Goal: Task Accomplishment & Management: Use online tool/utility

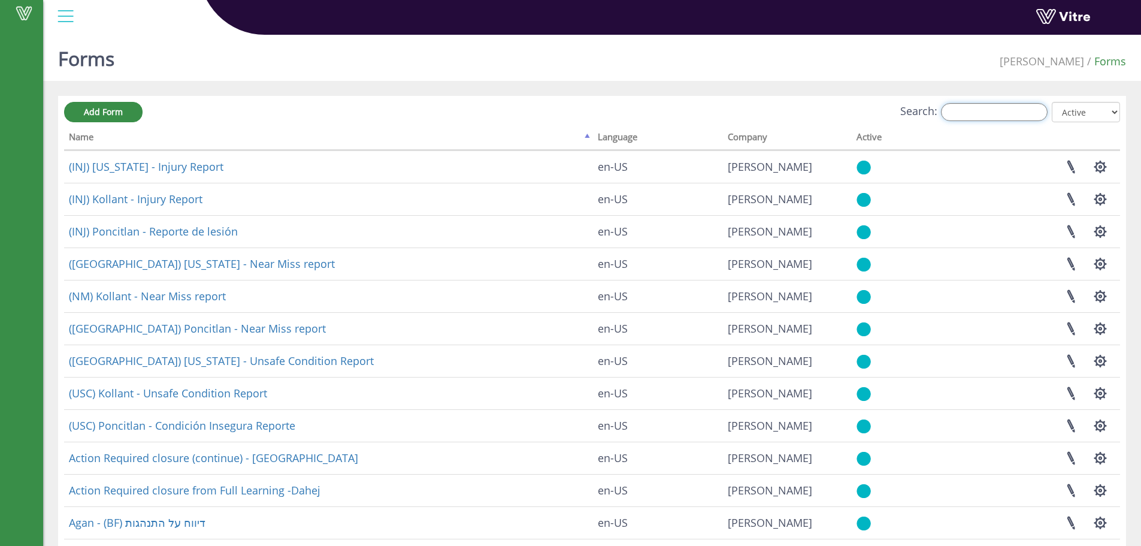
click at [1031, 117] on input "Search:" at bounding box center [994, 112] width 107 height 18
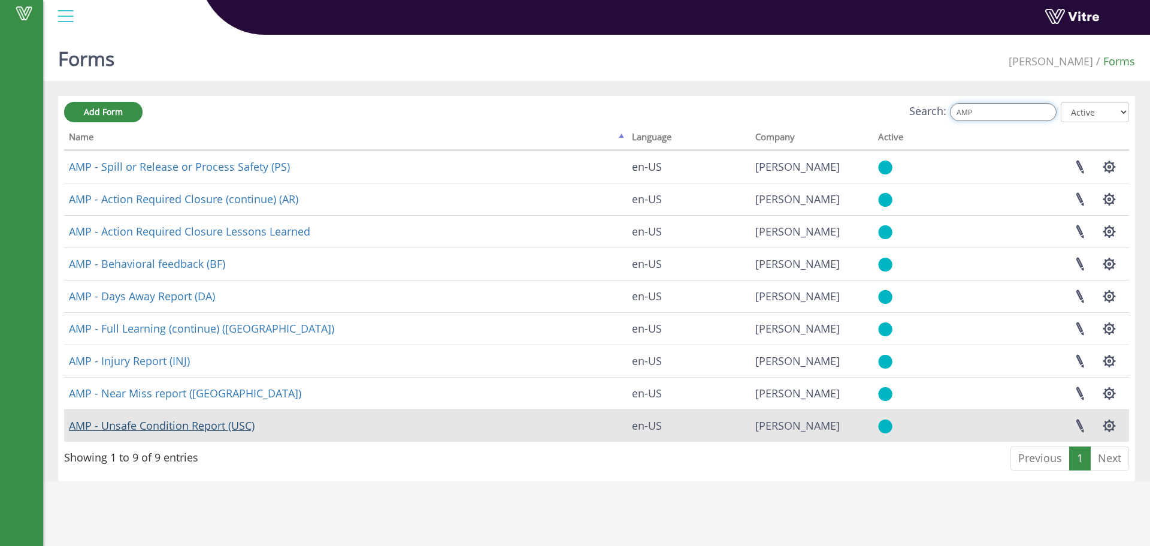
type input "AMP"
click at [189, 424] on link "AMP - Unsafe Condition Report (USC)" at bounding box center [162, 425] width 186 height 14
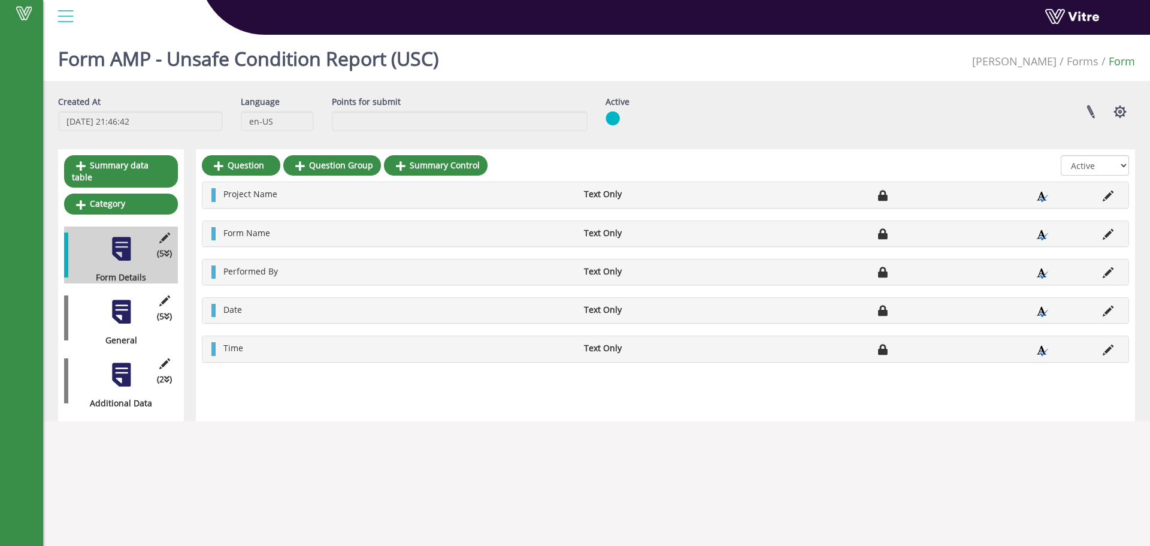
click at [128, 302] on div at bounding box center [121, 311] width 27 height 27
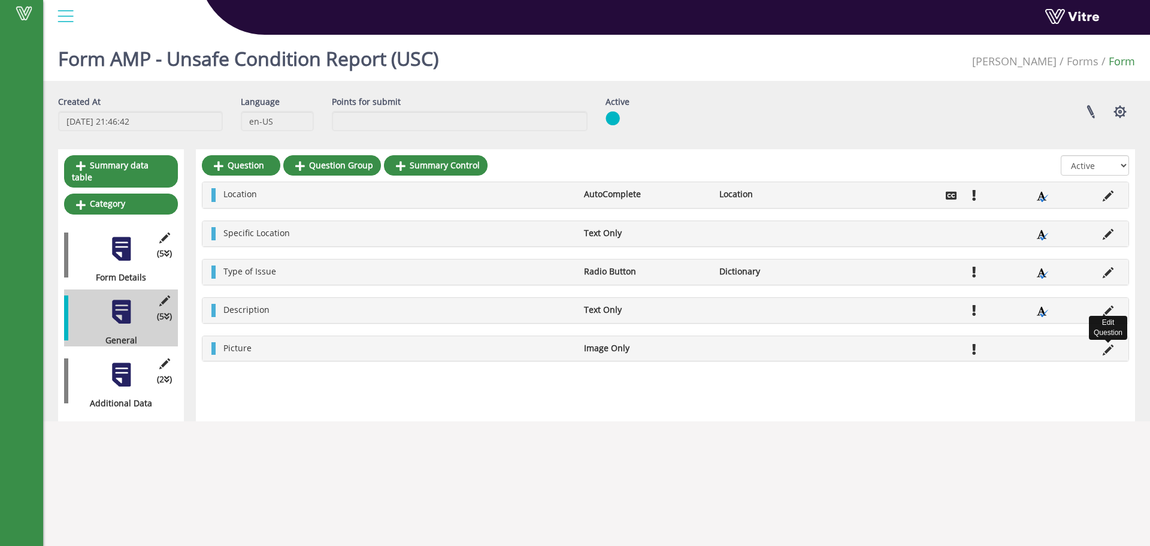
click at [1107, 352] on icon at bounding box center [1108, 350] width 11 height 11
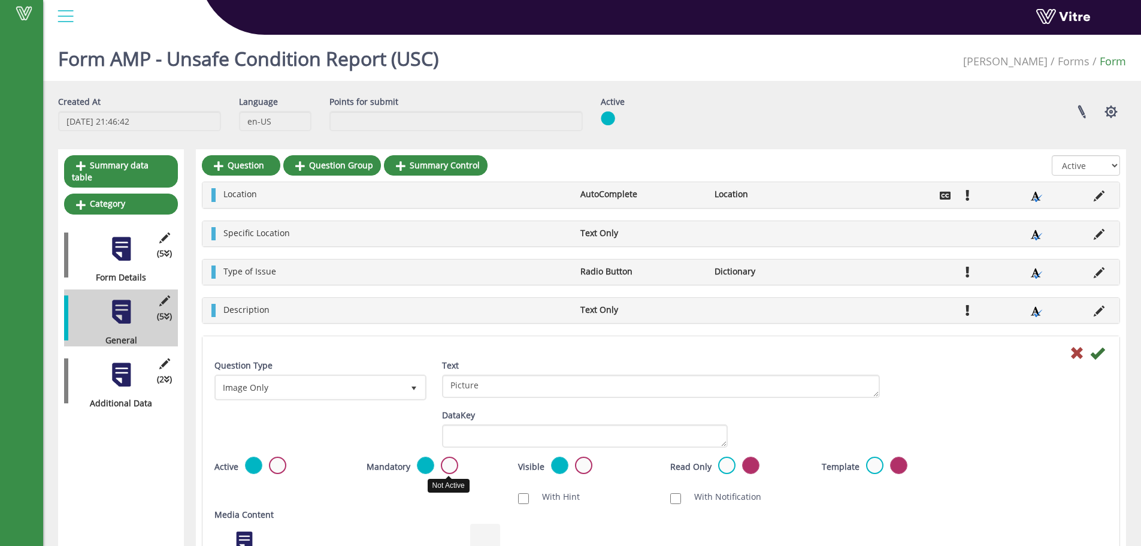
click at [451, 461] on label at bounding box center [449, 465] width 17 height 17
click at [0, 0] on input "radio" at bounding box center [0, 0] width 0 height 0
click at [1096, 352] on icon at bounding box center [1097, 353] width 14 height 14
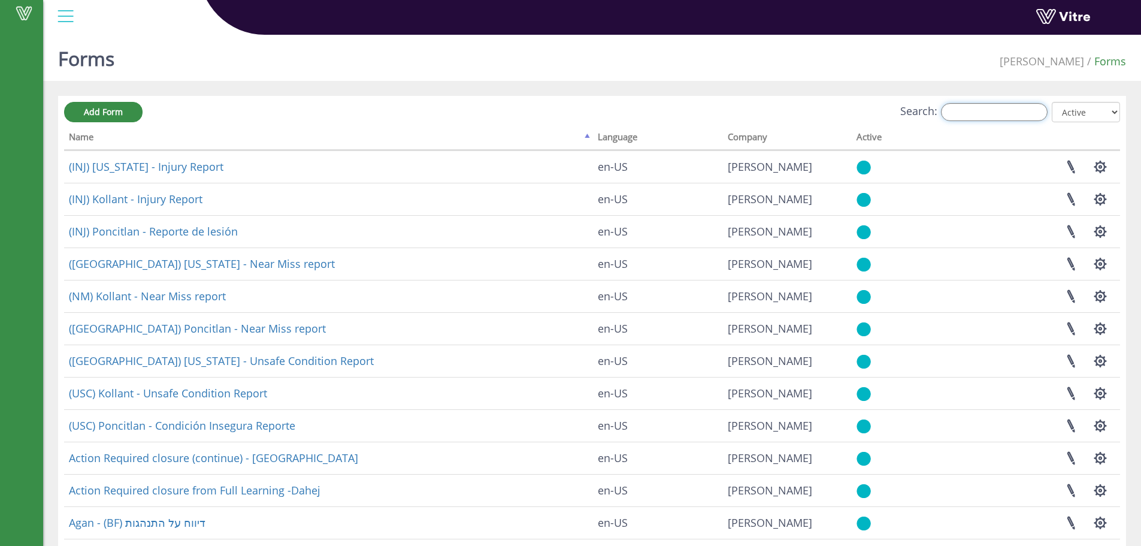
click at [962, 109] on input "Search:" at bounding box center [994, 112] width 107 height 18
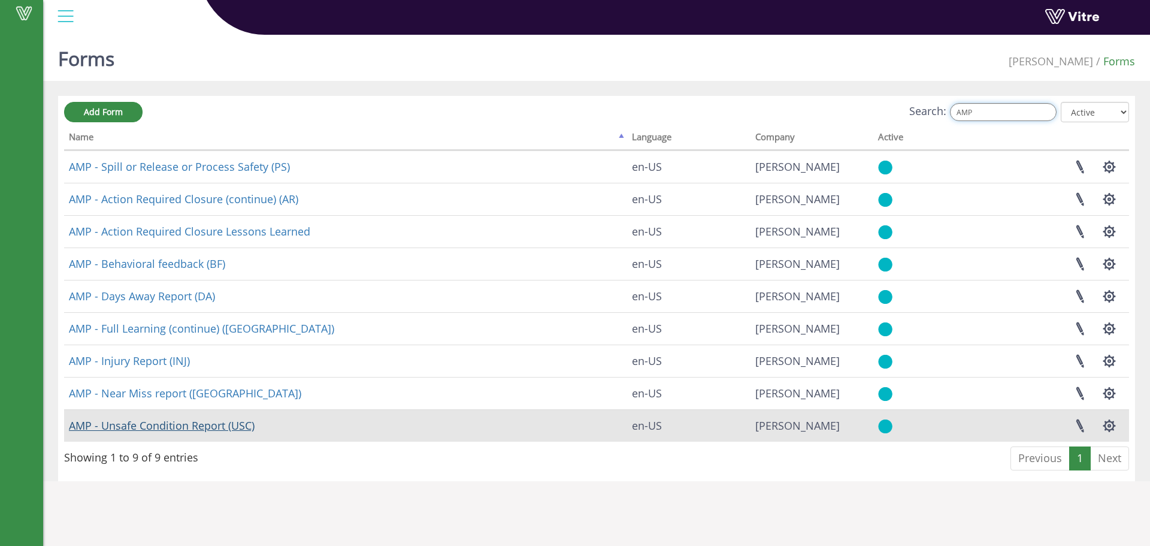
type input "AMP"
click at [191, 424] on link "AMP - Unsafe Condition Report (USC)" at bounding box center [162, 425] width 186 height 14
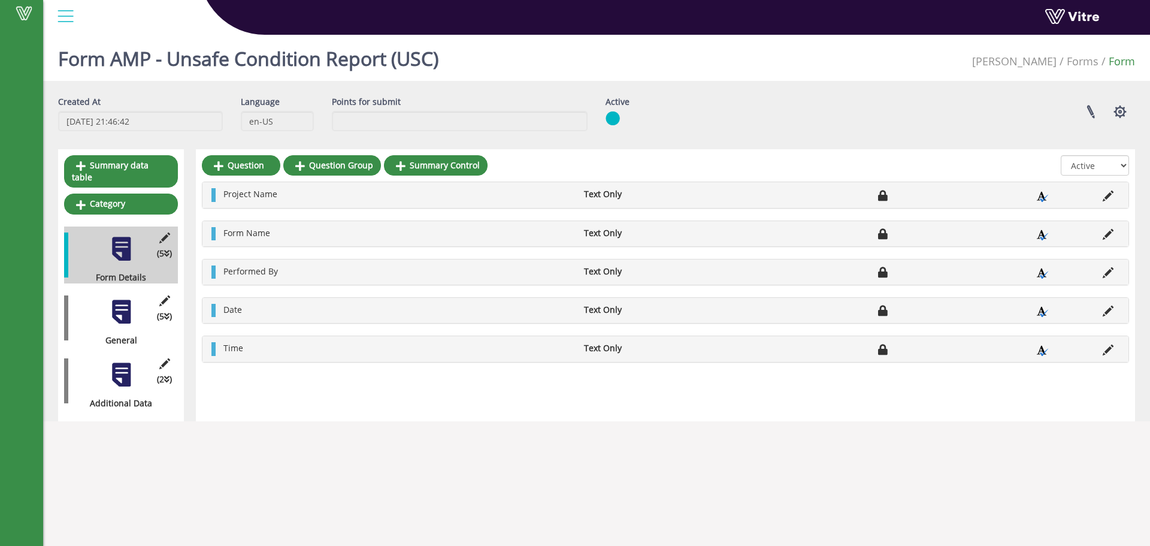
click at [123, 377] on div "(2 ) Additional Data" at bounding box center [121, 380] width 114 height 57
click at [123, 320] on div "(5 ) General" at bounding box center [121, 317] width 114 height 57
click at [128, 308] on div at bounding box center [121, 311] width 27 height 27
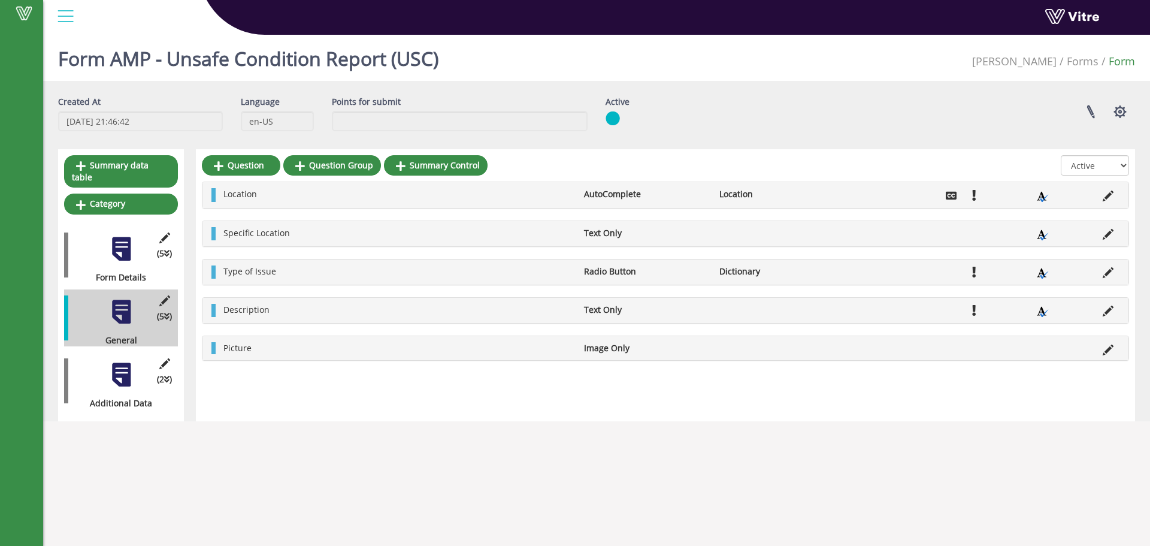
click at [118, 369] on div at bounding box center [121, 374] width 27 height 27
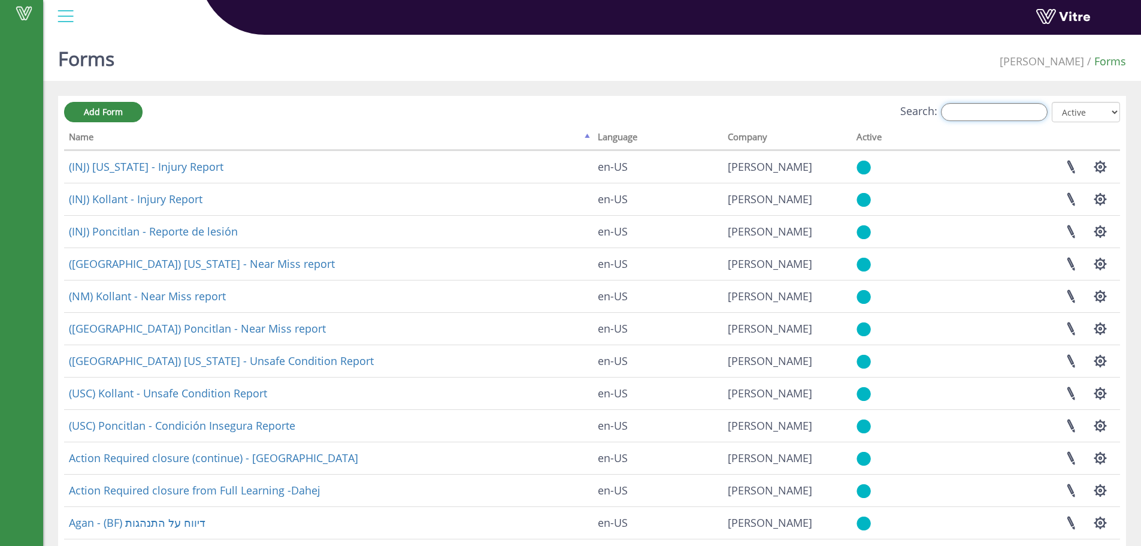
click at [964, 116] on input "Search:" at bounding box center [994, 112] width 107 height 18
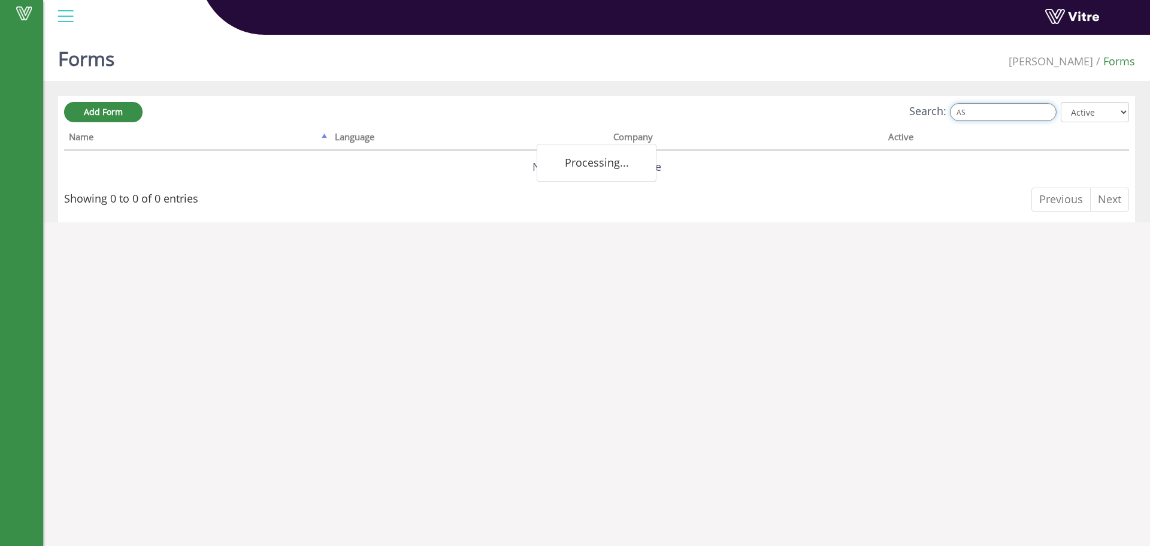
type input "A"
click at [978, 111] on input "Search:" at bounding box center [1003, 112] width 107 height 18
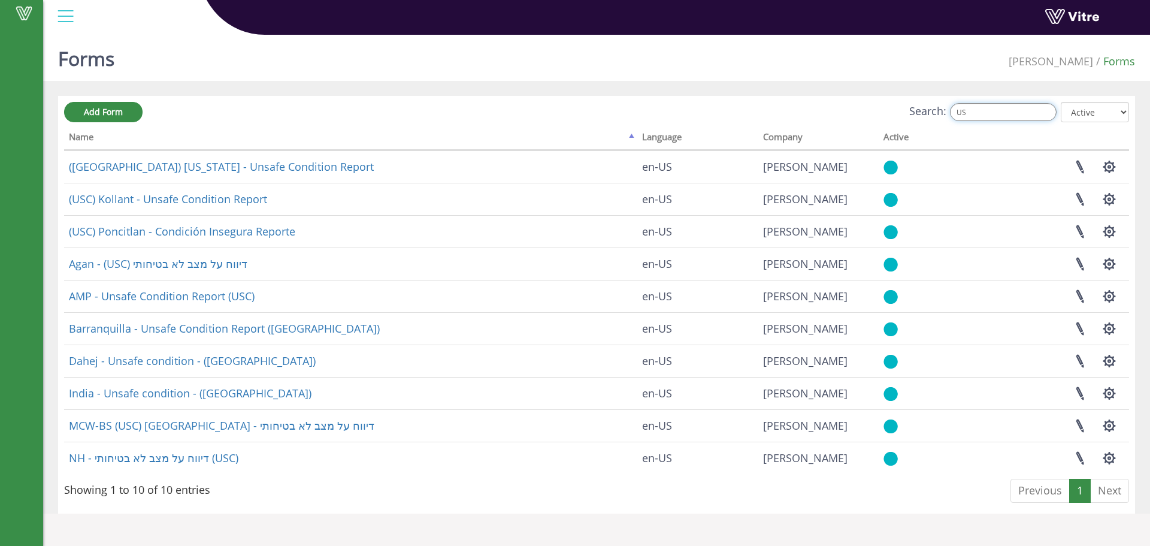
type input "U"
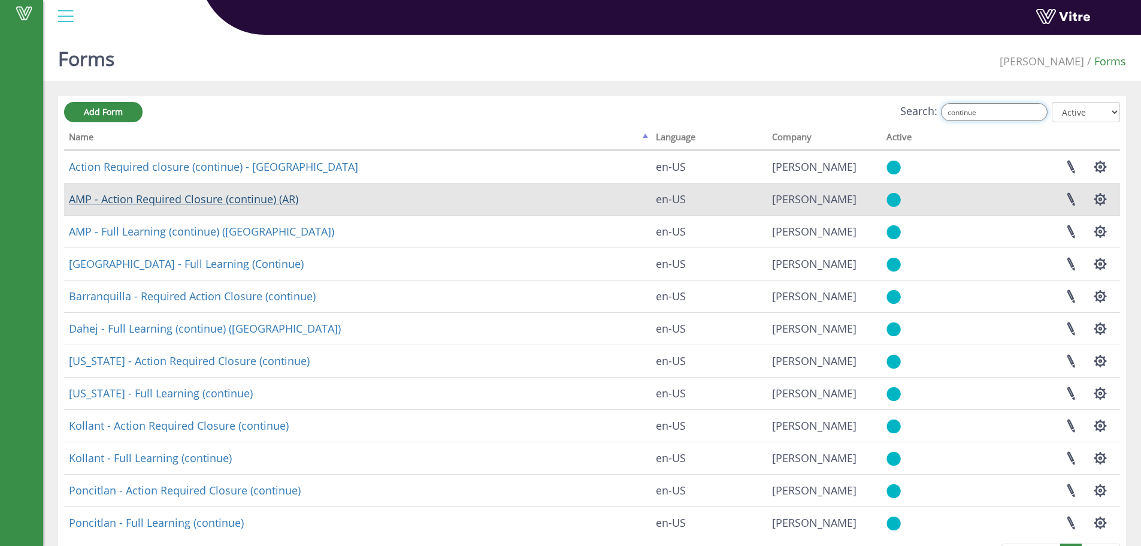
type input "continue"
click at [190, 196] on link "AMP - Action Required Closure (continue) (AR)" at bounding box center [183, 199] width 229 height 14
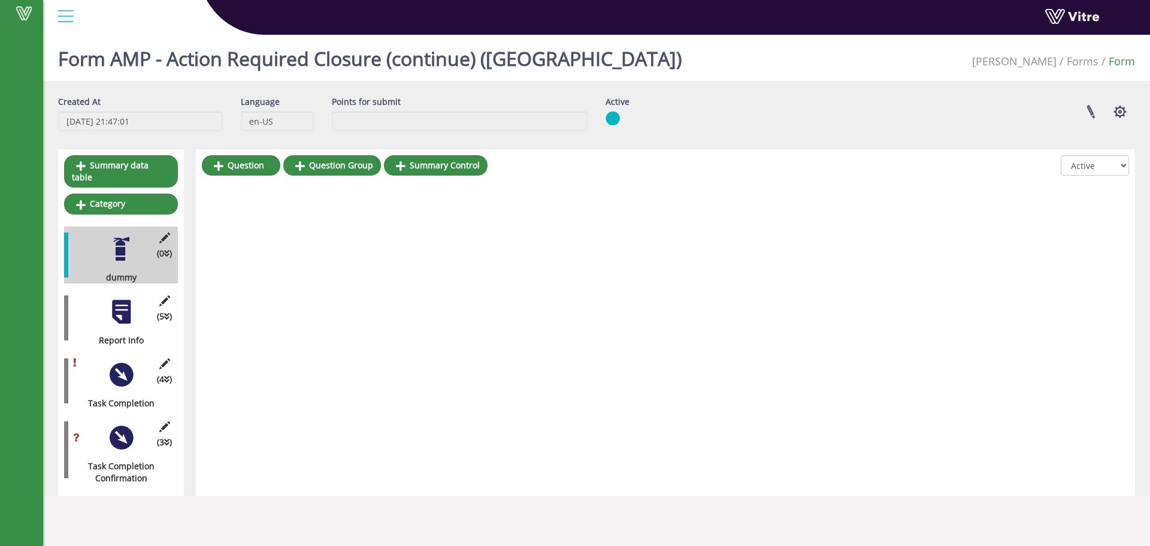
click at [116, 305] on div at bounding box center [121, 311] width 27 height 27
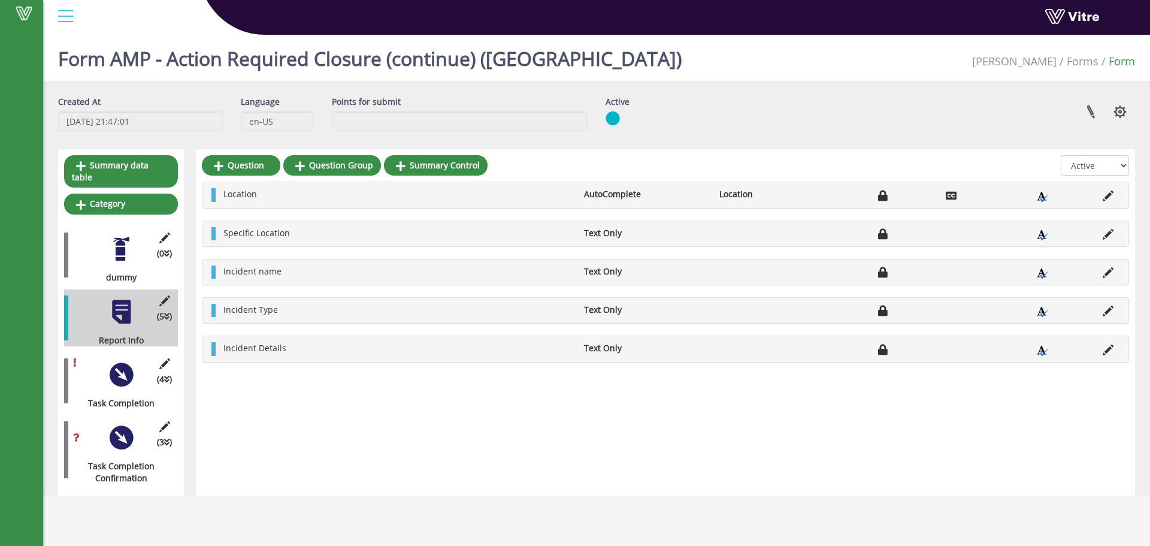
click at [123, 371] on div at bounding box center [121, 374] width 27 height 27
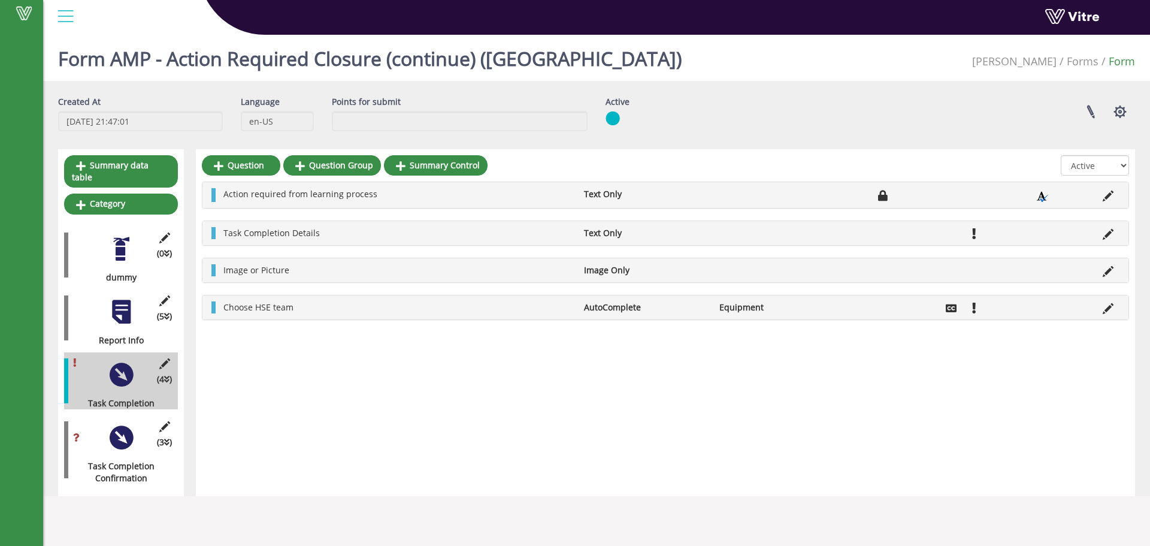
click at [116, 426] on div at bounding box center [121, 437] width 27 height 27
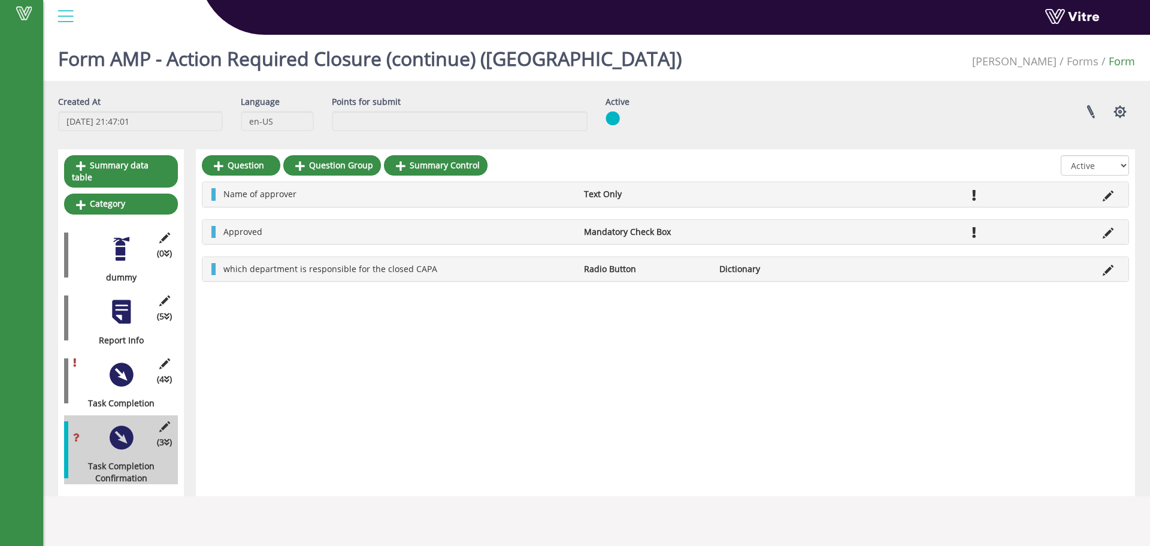
click at [126, 362] on div at bounding box center [121, 374] width 27 height 27
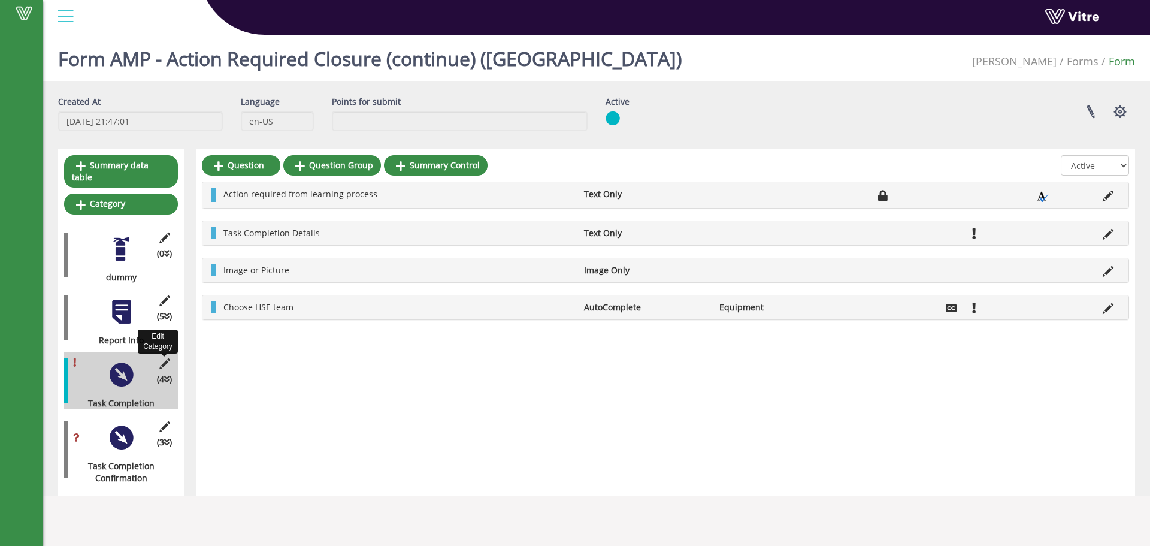
click at [165, 358] on icon at bounding box center [164, 363] width 15 height 11
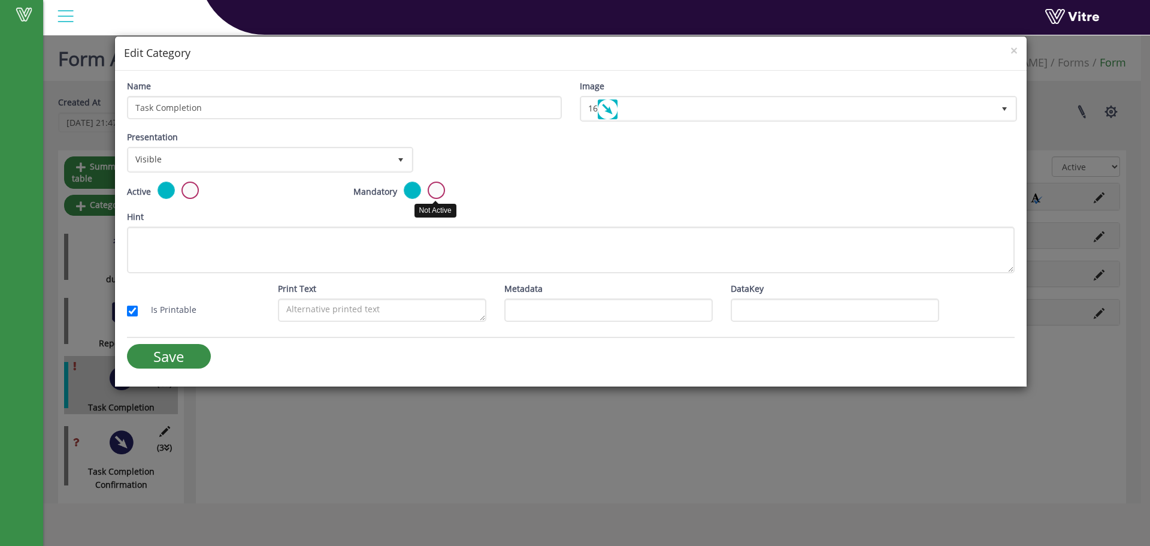
click at [439, 189] on label at bounding box center [436, 190] width 17 height 17
click at [0, 0] on input "radio" at bounding box center [0, 0] width 0 height 0
click at [175, 361] on input "Save" at bounding box center [169, 356] width 84 height 25
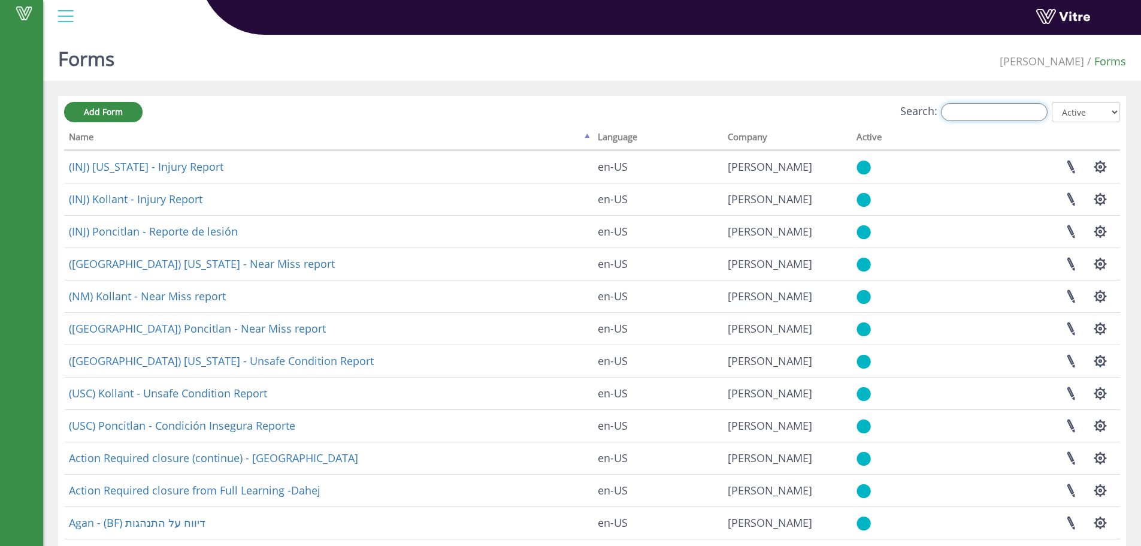
click at [974, 111] on input "Search:" at bounding box center [994, 112] width 107 height 18
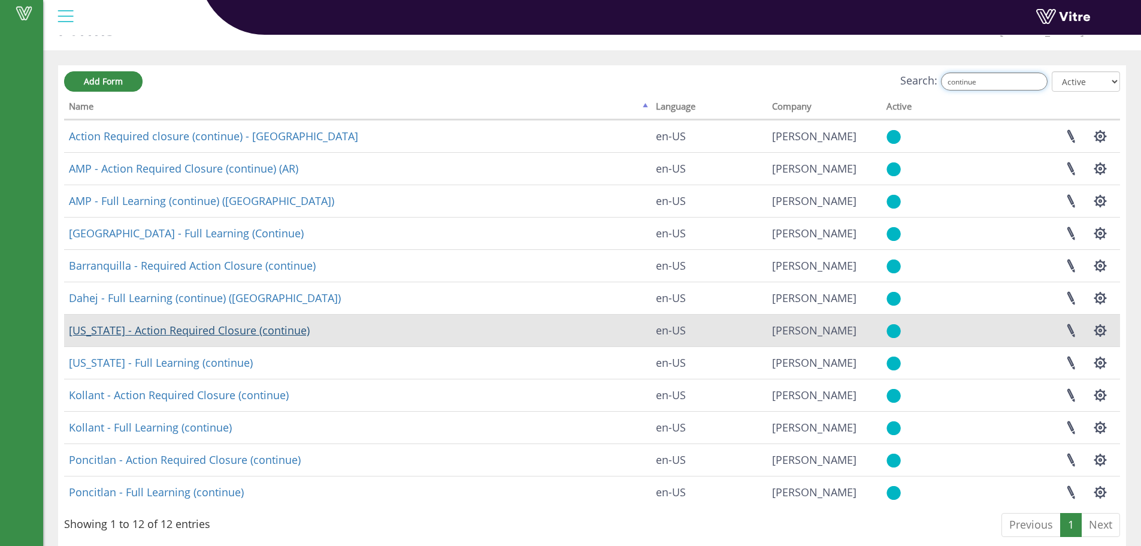
scroll to position [47, 0]
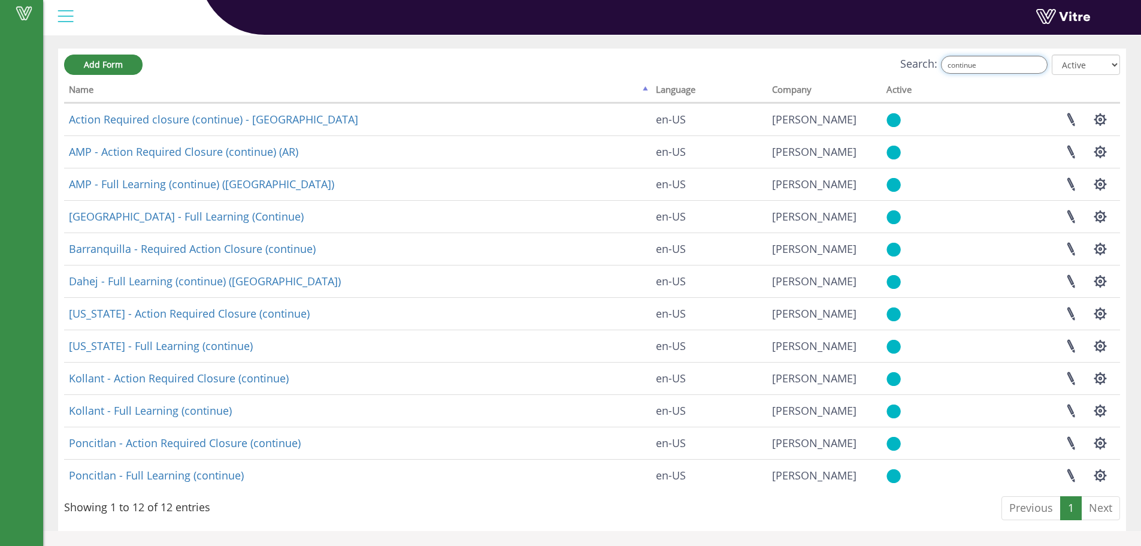
drag, startPoint x: 989, startPoint y: 67, endPoint x: 913, endPoint y: 70, distance: 75.6
click at [913, 70] on label "Search: continue" at bounding box center [974, 65] width 147 height 18
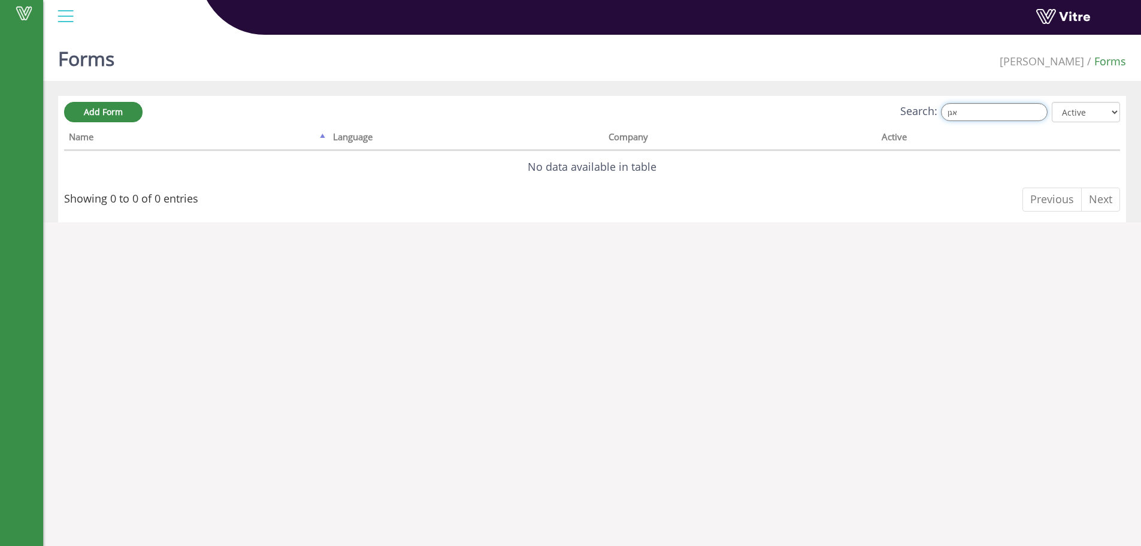
scroll to position [0, 0]
type input "א"
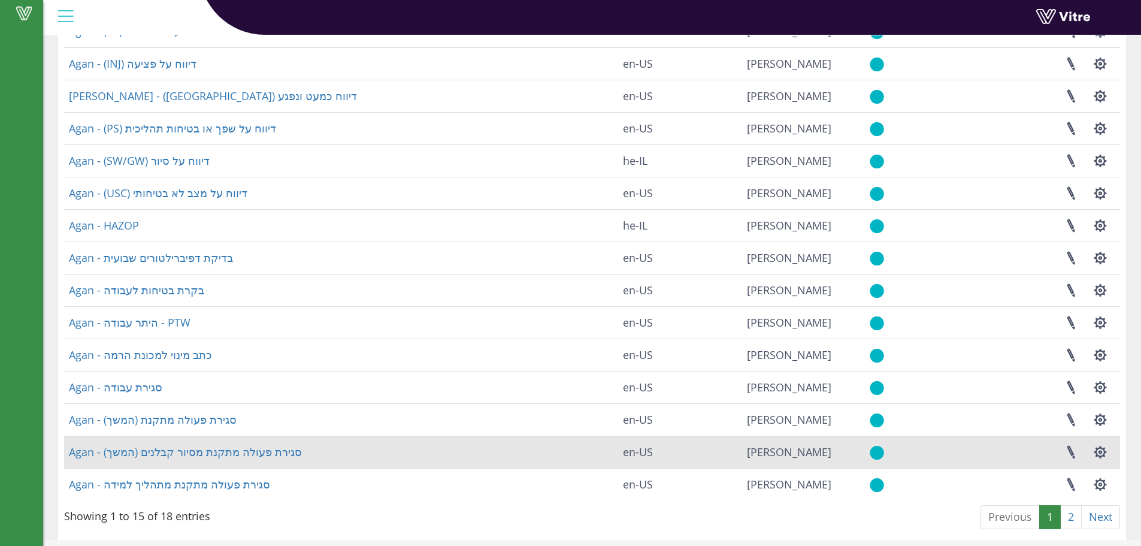
scroll to position [144, 0]
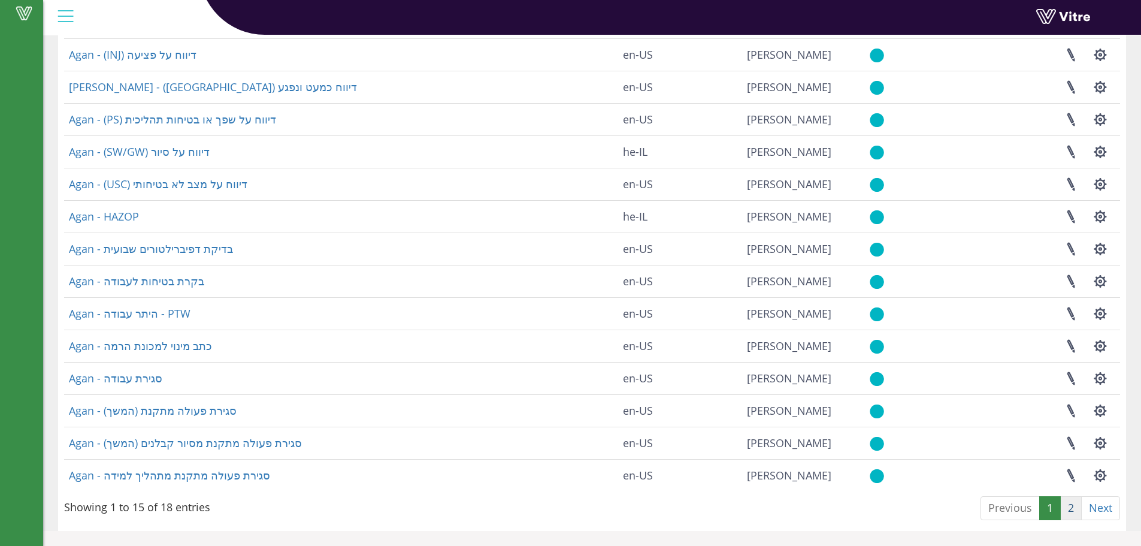
type input "[PERSON_NAME]"
click at [1073, 507] on link "2" at bounding box center [1071, 508] width 22 height 24
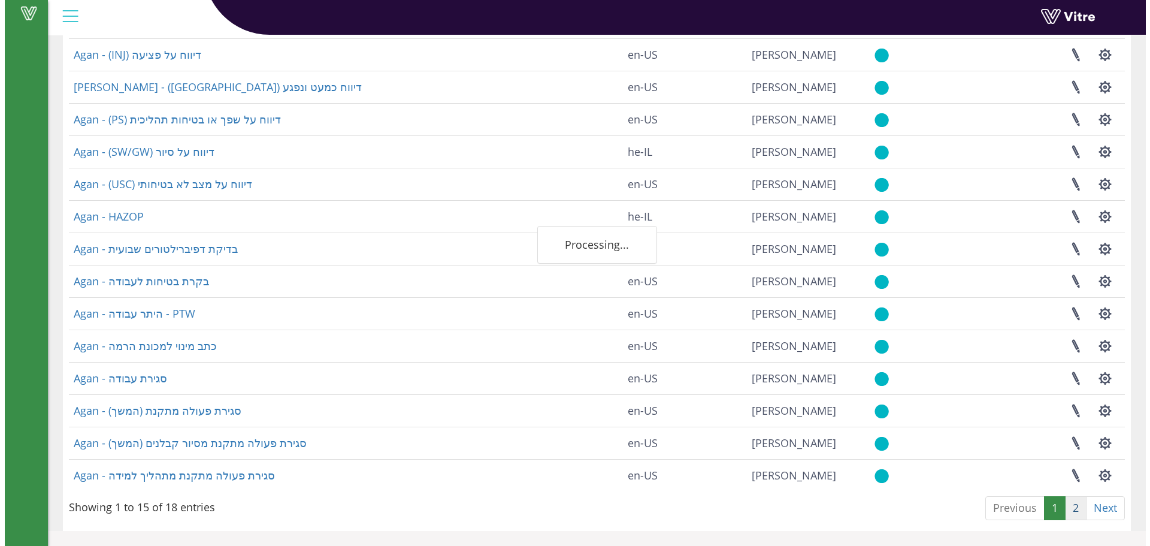
scroll to position [0, 0]
